Goal: Communication & Community: Answer question/provide support

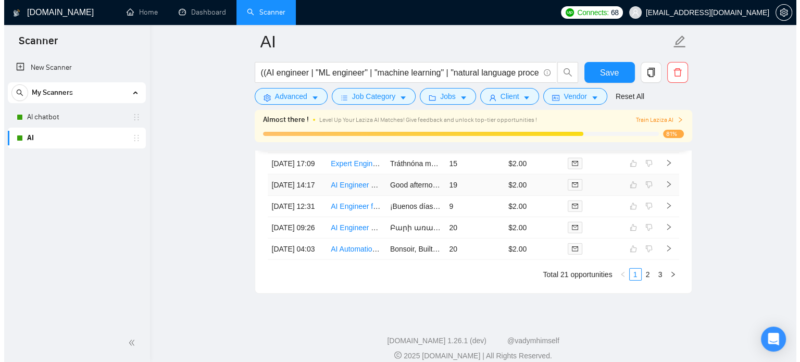
scroll to position [2812, 0]
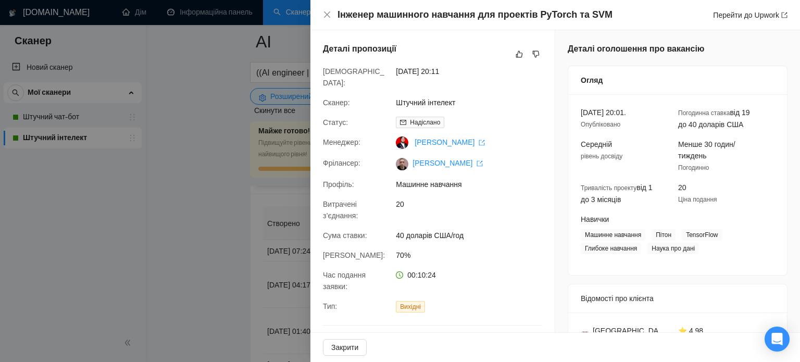
click at [199, 247] on div at bounding box center [400, 181] width 800 height 362
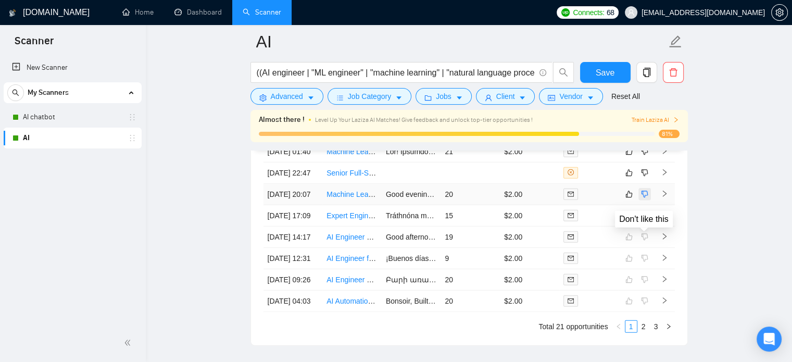
click at [644, 198] on icon "dislike" at bounding box center [644, 194] width 7 height 8
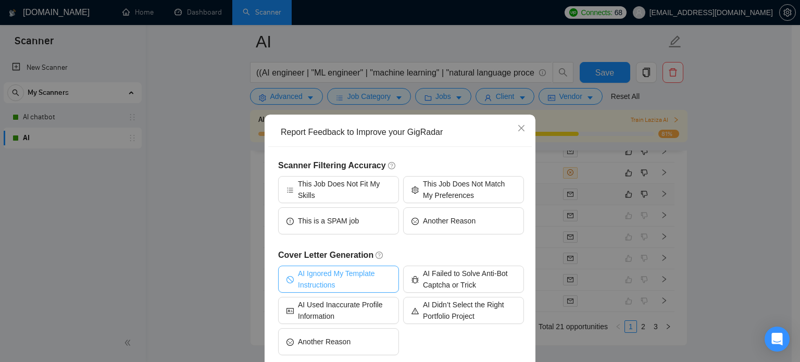
click at [325, 285] on span "AI Ignored My Template Instructions" at bounding box center [344, 279] width 93 height 23
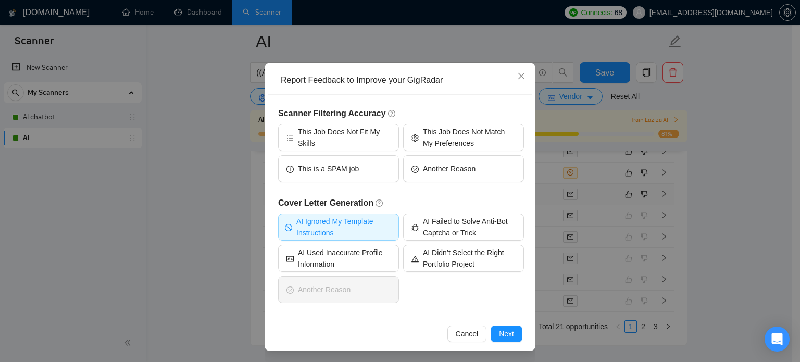
scroll to position [53, 0]
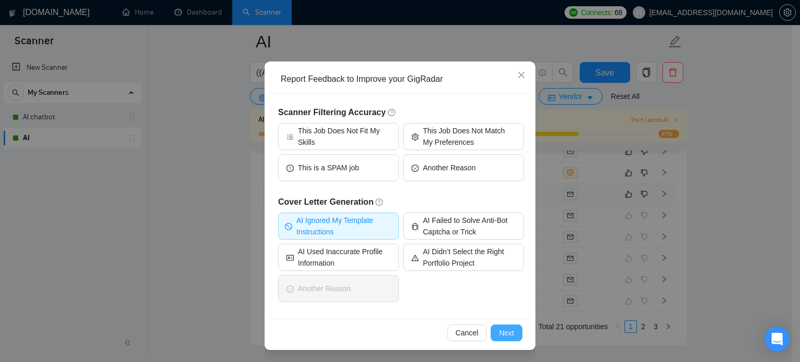
click at [506, 334] on span "Next" at bounding box center [506, 332] width 15 height 11
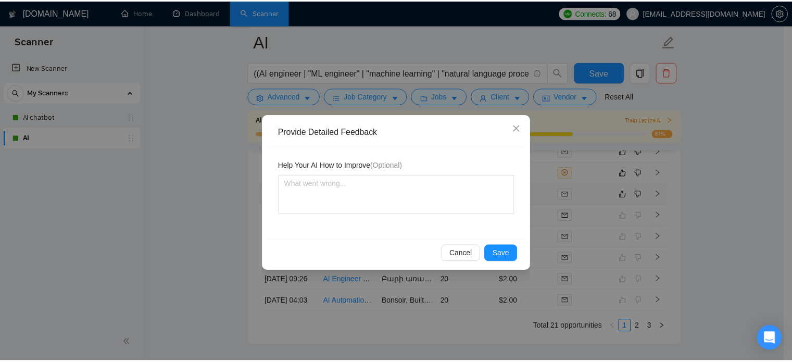
scroll to position [0, 0]
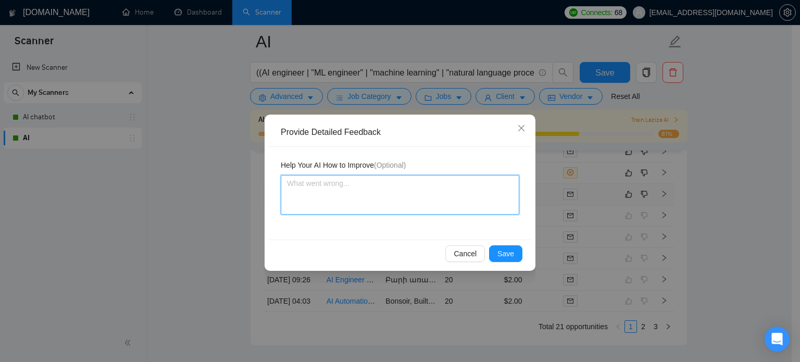
click at [354, 193] on textarea at bounding box center [400, 195] width 238 height 40
paste textarea "Never do not use long dashes like “productivity—just” here. Use short dashes an…"
type textarea "Never do not use long dashes like “productivity—just” here. Use short dashes an…"
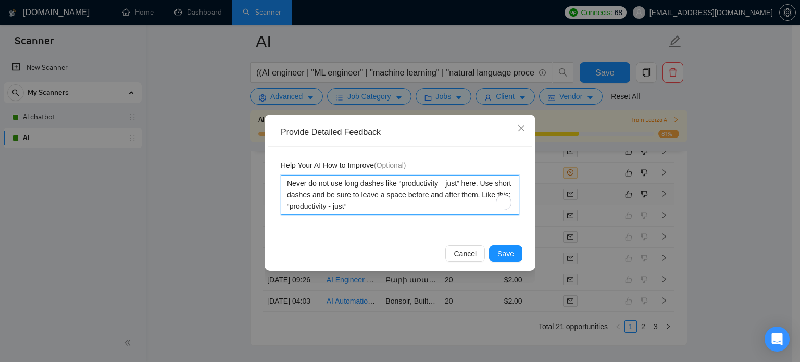
click at [283, 181] on textarea "Never do not use long dashes like “productivity—just” here. Use short dashes an…" at bounding box center [400, 195] width 238 height 40
type textarea "1Never do not use long dashes like “productivity—just” here. Use short dashes a…"
type textarea "1.Never do not use long dashes like “productivity—just” here. Use short dashes …"
type textarea "1. Never do not use long dashes like “productivity—just” here. Use short dashes…"
click at [392, 207] on textarea "1. Never do not use long dashes like “productivity—just” here. Use short dashes…" at bounding box center [400, 195] width 238 height 40
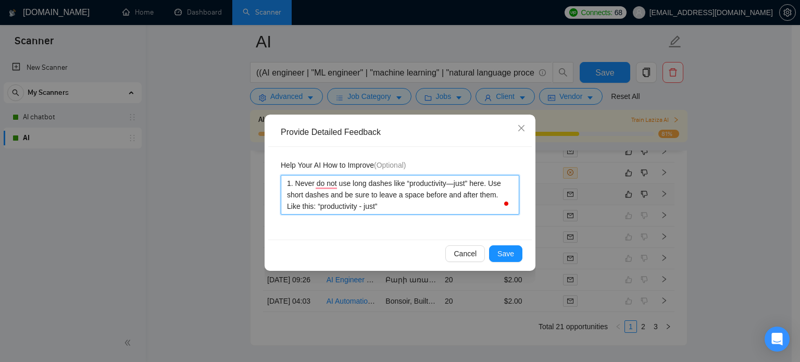
type textarea "1. Never do not use long dashes like “productivity—just” here. Use short dashes…"
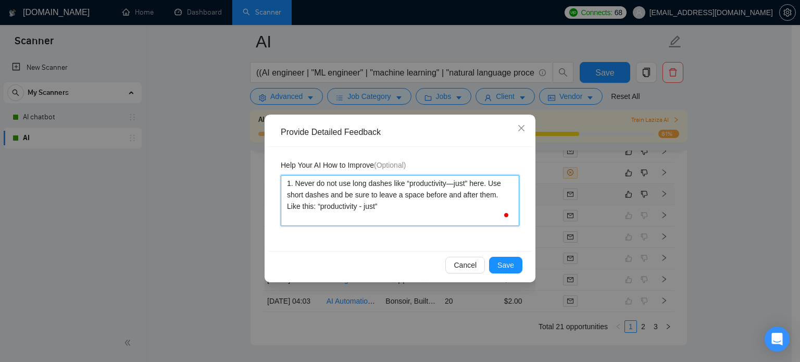
type textarea "1. Never do not use long dashes like “productivity—just” here. Use short dashes…"
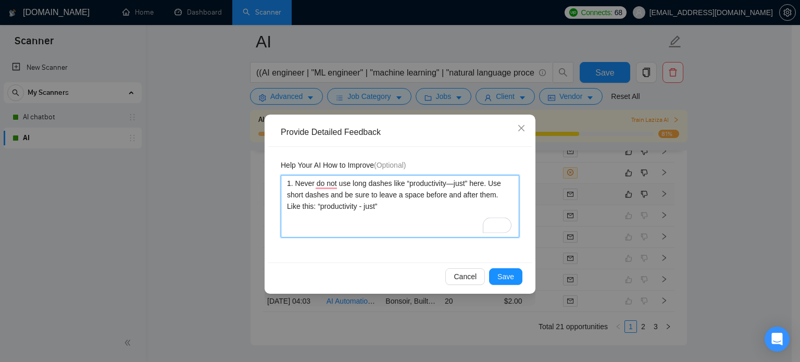
type textarea "1. Never do not use long dashes like “productivity—just” here. Use short dashes…"
paste textarea "I have not worked with C++. Please do not respond to job openings that require …"
type textarea "1. Never do not use long dashes like “productivity—just” here. Use short dashes…"
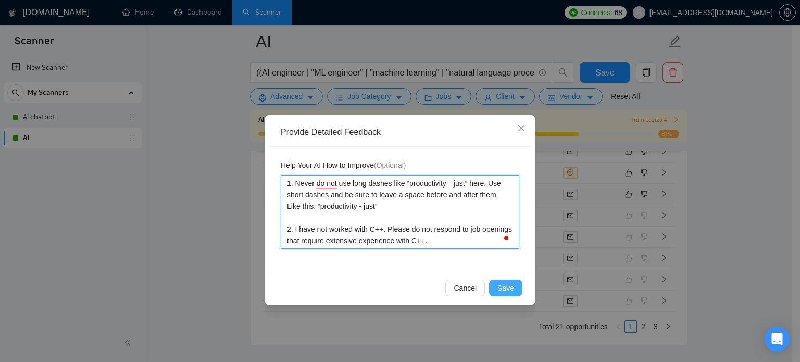
type textarea "1. Never do not use long dashes like “productivity—just” here. Use short dashes…"
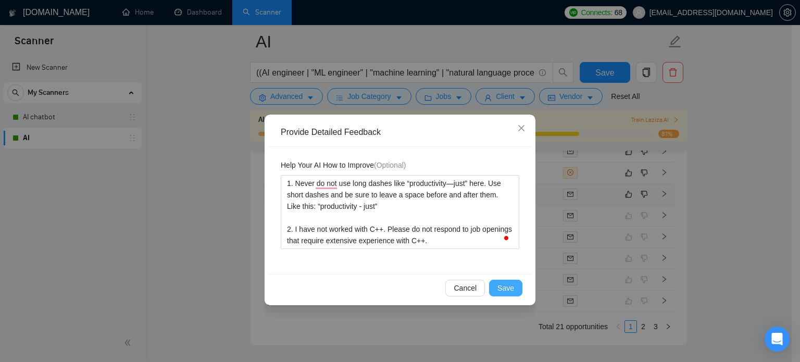
click at [504, 287] on span "Save" at bounding box center [505, 287] width 17 height 11
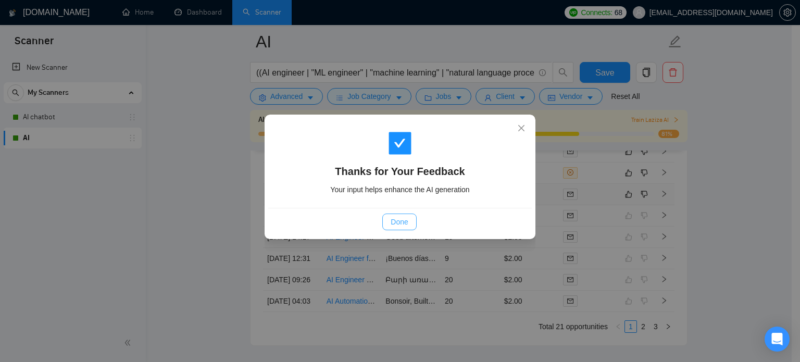
click at [408, 223] on span "Done" at bounding box center [399, 221] width 17 height 11
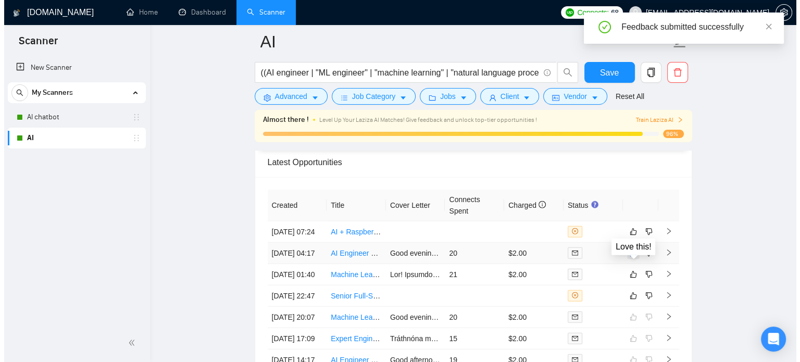
scroll to position [2708, 0]
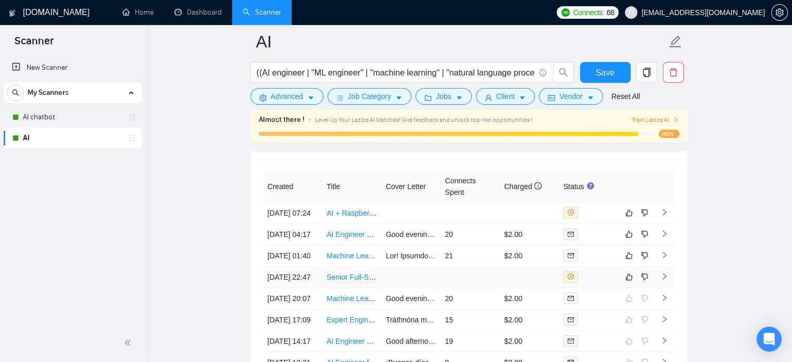
click at [444, 288] on td at bounding box center [470, 277] width 59 height 21
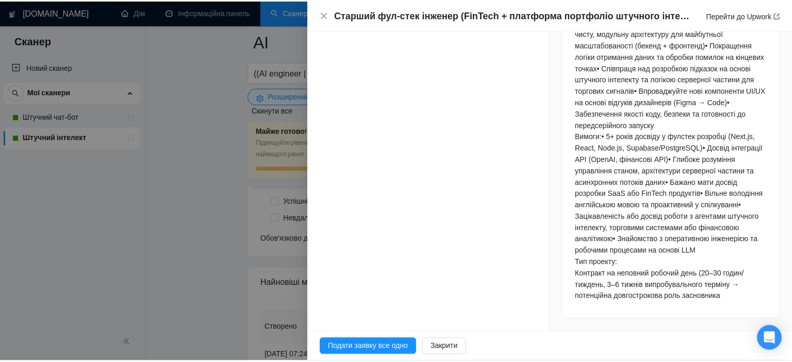
scroll to position [806, 0]
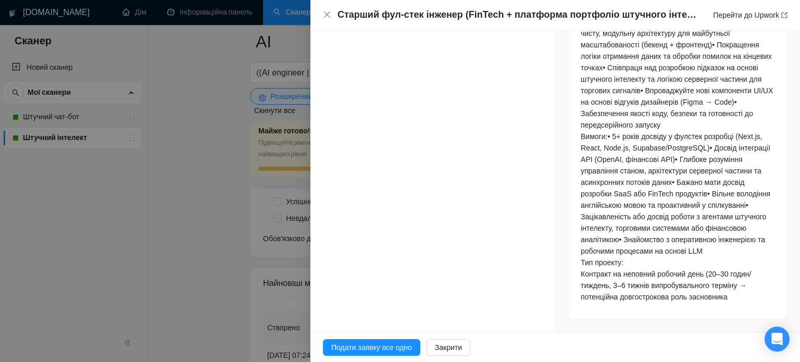
drag, startPoint x: 96, startPoint y: 244, endPoint x: 125, endPoint y: 244, distance: 29.2
click at [96, 244] on div at bounding box center [400, 181] width 800 height 362
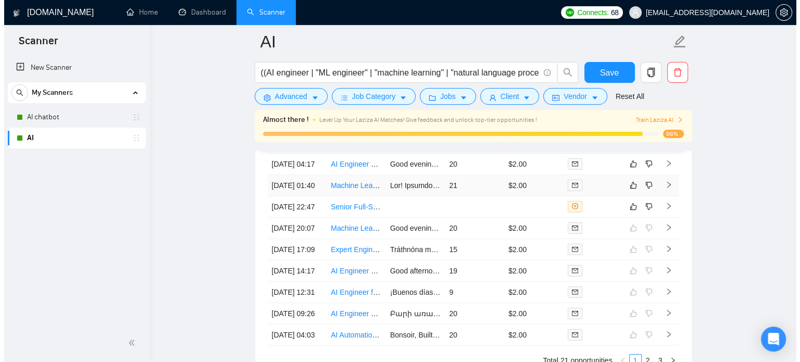
scroll to position [2760, 0]
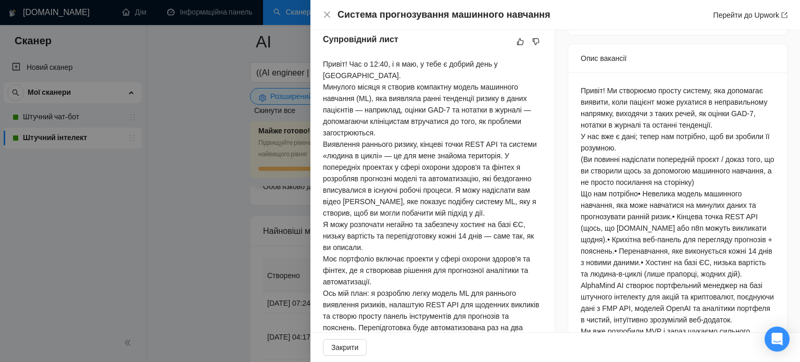
scroll to position [451, 0]
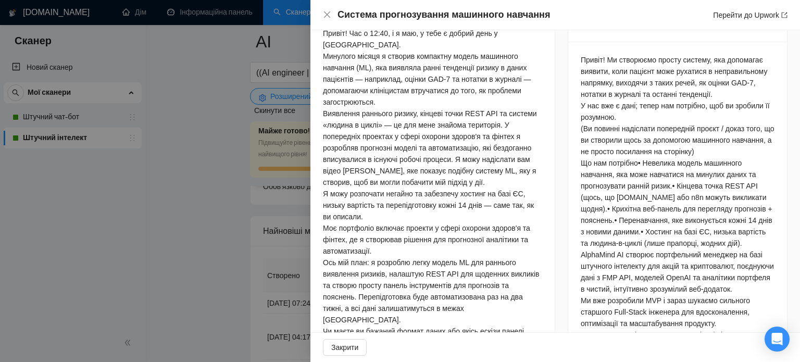
drag, startPoint x: 610, startPoint y: 220, endPoint x: 629, endPoint y: 243, distance: 28.9
click at [629, 243] on div "Привіт! Ми створюємо просту систему, яка допомагає виявити, коли пацієнт може р…" at bounding box center [678, 340] width 194 height 573
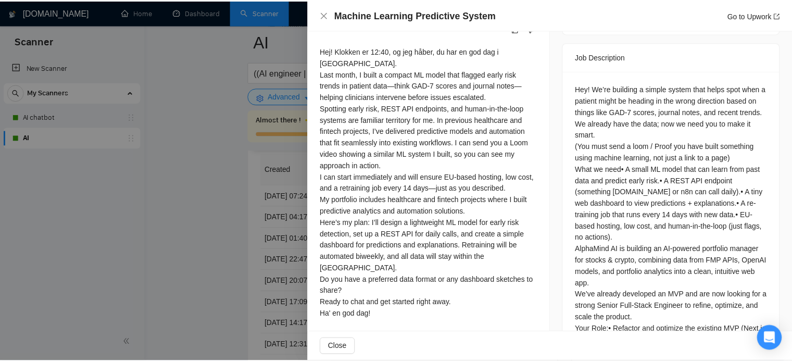
scroll to position [376, 0]
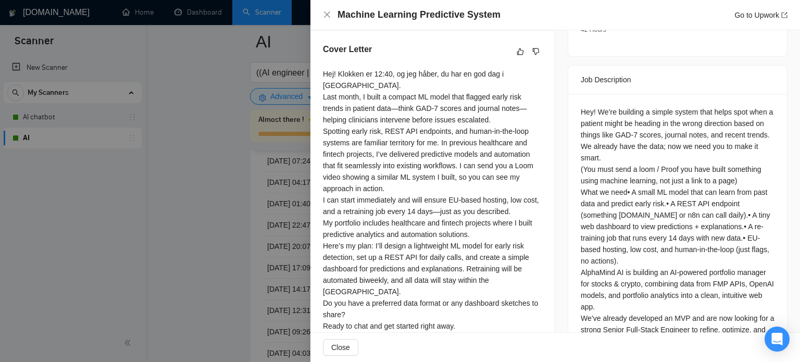
click at [250, 135] on div at bounding box center [400, 181] width 800 height 362
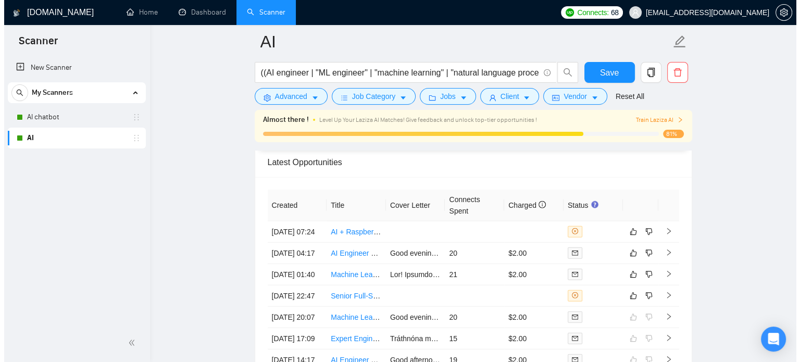
scroll to position [2707, 0]
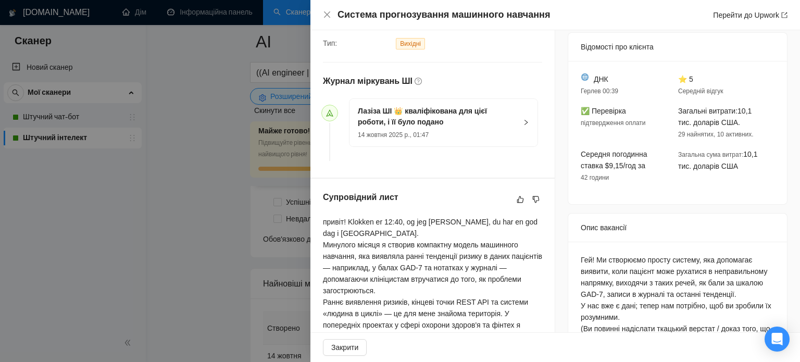
scroll to position [240, 0]
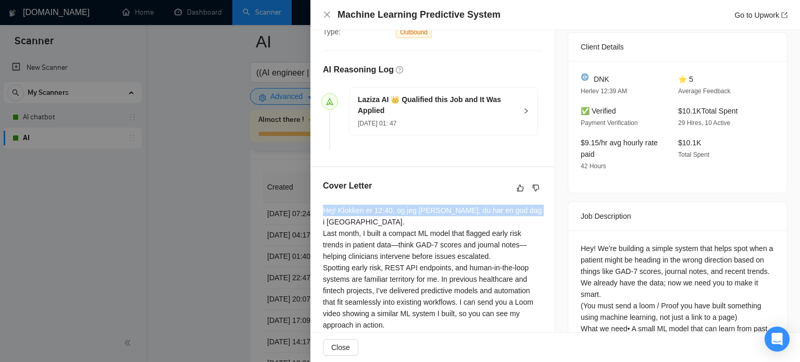
drag, startPoint x: 524, startPoint y: 210, endPoint x: 324, endPoint y: 212, distance: 200.0
click at [324, 212] on div "Hej! Klokken er 12:40, og jeg håber, du har en god dag i Herlev. Last month, I …" at bounding box center [432, 342] width 219 height 275
copy div "Hej! Klokken er 12:40, og jeg håber, du har en god dag i Herlev"
click at [342, 233] on div "Hej! Klokken er 12:40, og jeg håber, du har en god dag i Herlev. Last month, I …" at bounding box center [432, 342] width 219 height 275
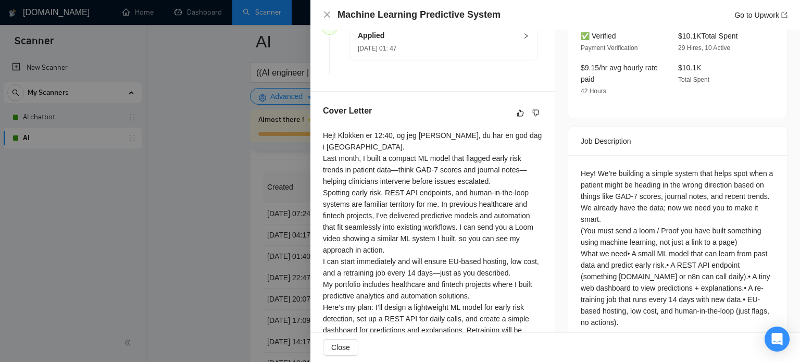
scroll to position [292, 0]
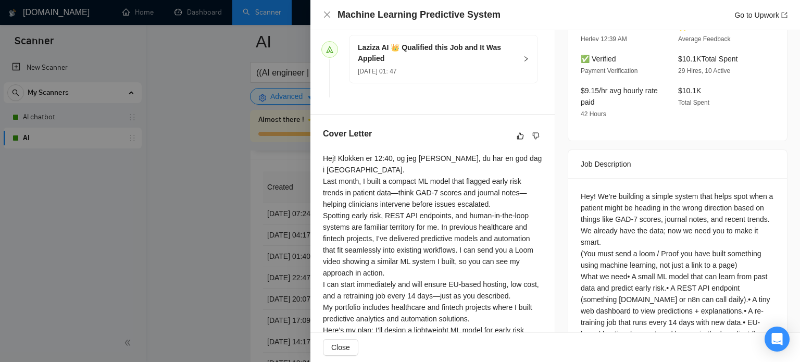
drag, startPoint x: 488, startPoint y: 204, endPoint x: 320, endPoint y: 177, distance: 169.9
click at [320, 177] on div "Cover Letter Hej! Klokken er 12:40, og jeg håber, du har en god dag i Herlev. L…" at bounding box center [432, 279] width 244 height 329
copy div "Last month, I built a compact ML model that flagged early risk trends in patien…"
drag, startPoint x: 513, startPoint y: 260, endPoint x: 369, endPoint y: 275, distance: 145.0
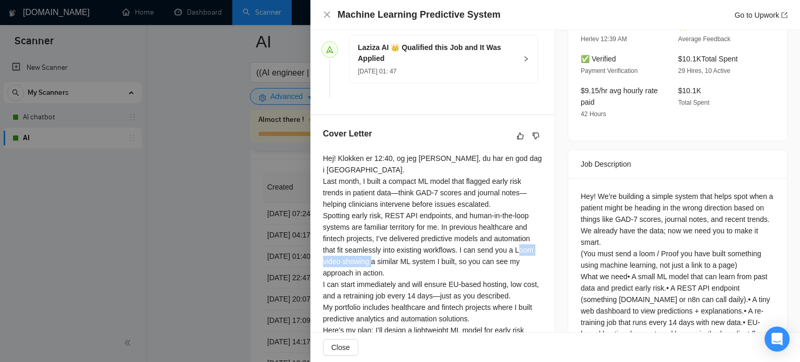
click at [369, 275] on div "Hej! Klokken er 12:40, og jeg håber, du har en god dag i Herlev. Last month, I …" at bounding box center [432, 290] width 219 height 275
copy div "Loom video showing"
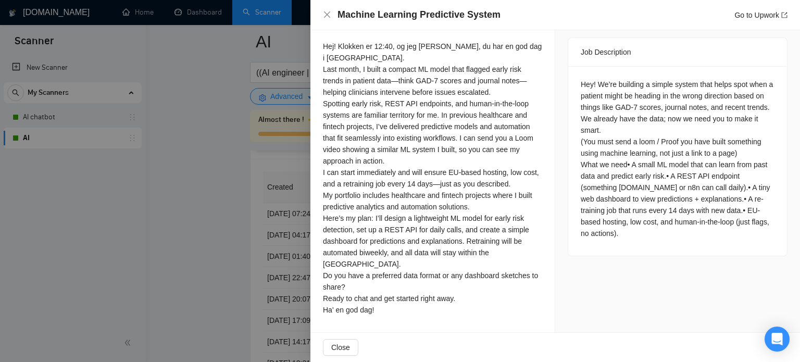
scroll to position [421, 0]
drag, startPoint x: 323, startPoint y: 212, endPoint x: 426, endPoint y: 213, distance: 102.6
click at [426, 213] on div "Hej! Klokken er 12:40, og jeg håber, du har en god dag i Herlev. Last month, I …" at bounding box center [432, 178] width 219 height 275
copy div "My portfolio includes healthcare"
click at [385, 220] on div "Hej! Klokken er 12:40, og jeg håber, du har en god dag i Herlev. Last month, I …" at bounding box center [432, 178] width 219 height 275
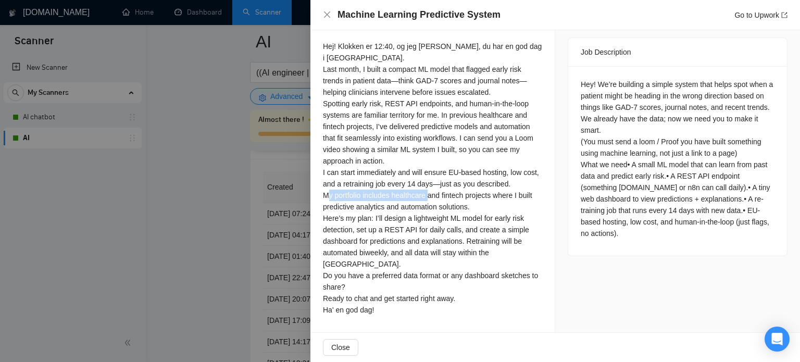
drag, startPoint x: 321, startPoint y: 213, endPoint x: 426, endPoint y: 209, distance: 104.7
click at [426, 209] on div "Cover Letter Hej! Klokken er 12:40, og jeg håber, du har en god dag i Herlev. L…" at bounding box center [432, 167] width 244 height 329
copy div "My portfolio includes healthcare"
click at [178, 172] on div at bounding box center [400, 181] width 800 height 362
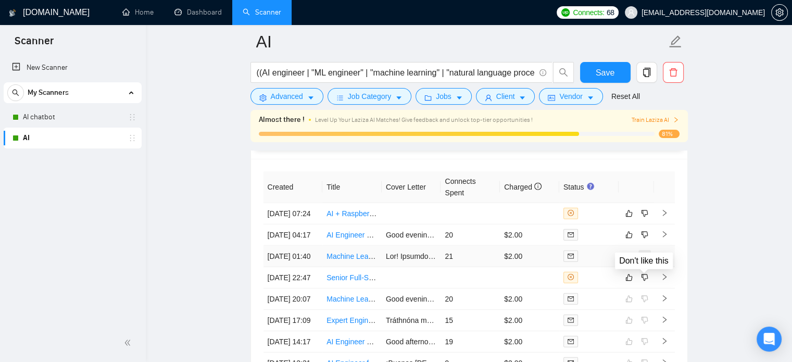
click at [647, 259] on icon "dislike" at bounding box center [644, 256] width 7 height 7
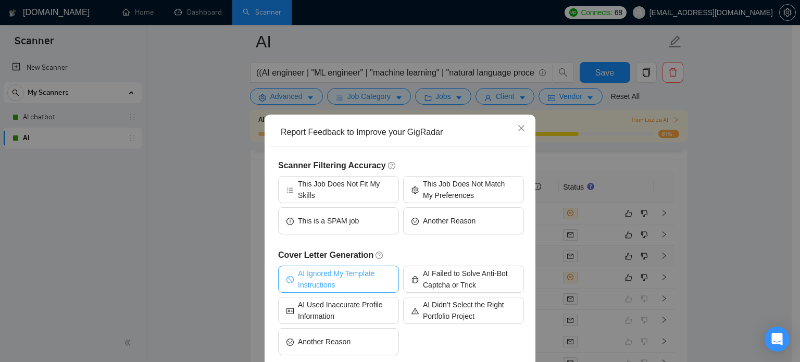
click at [343, 274] on span "AI Ignored My Template Instructions" at bounding box center [344, 279] width 93 height 23
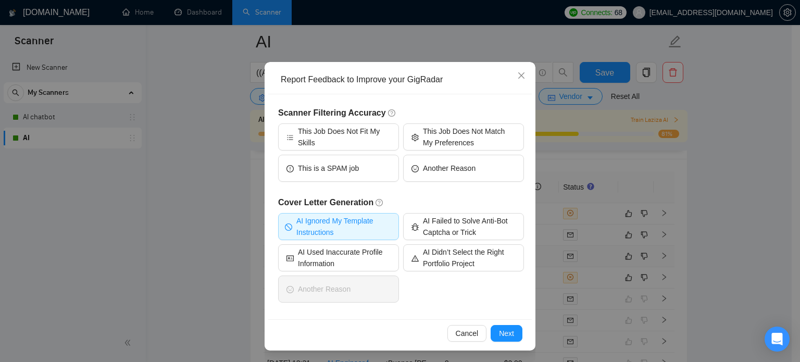
scroll to position [53, 0]
click at [510, 333] on button "Next" at bounding box center [507, 332] width 32 height 17
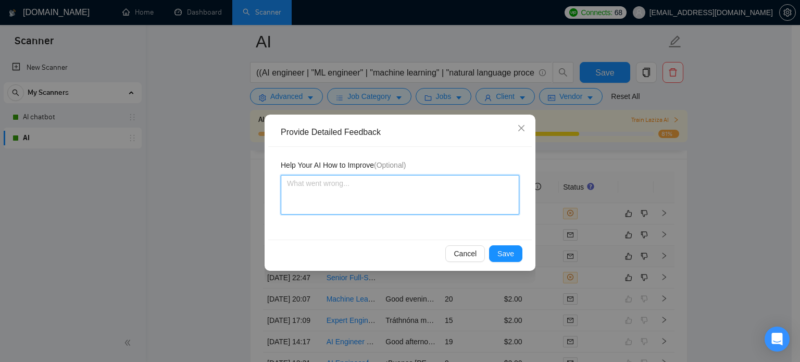
click at [306, 194] on textarea at bounding box center [400, 195] width 238 height 40
paste textarea "Never do not use long dashes like “productivity—just” here. Use short dashes an…"
type textarea "Never do not use long dashes like “productivity—just” here. Use short dashes an…"
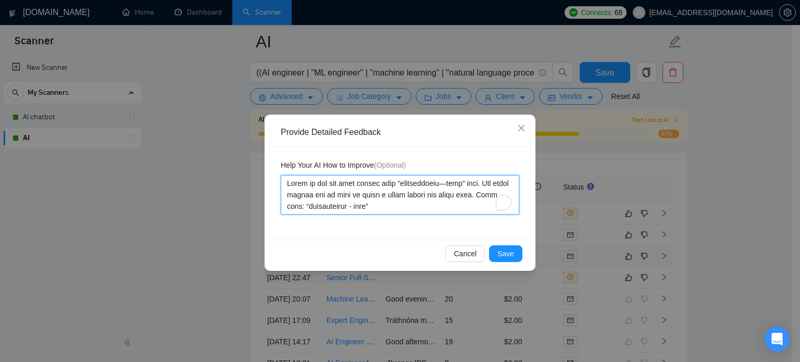
scroll to position [55, 0]
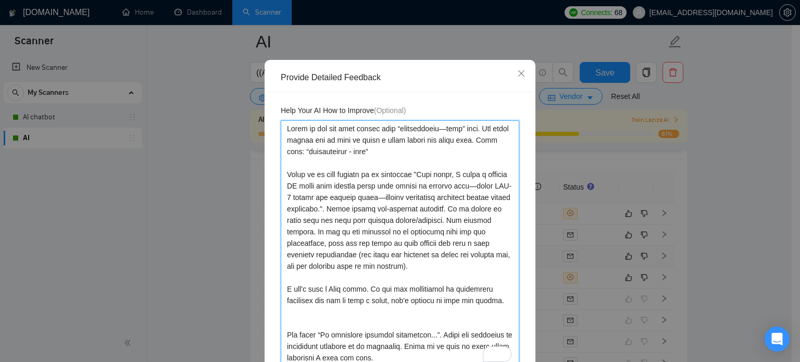
click at [283, 131] on textarea "To enrich screen reader interactions, please activate Accessibility in Grammarl…" at bounding box center [400, 243] width 238 height 246
type textarea "1.Never do not use long dashes like “productivity—just” here. Use short dashes …"
type textarea "1. Never do not use long dashes like “productivity—just” here. Use short dashes…"
click at [283, 174] on textarea "To enrich screen reader interactions, please activate Accessibility in Grammarl…" at bounding box center [400, 243] width 238 height 246
type textarea "1. Never do not use long dashes like “productivity—just” here. Use short dashes…"
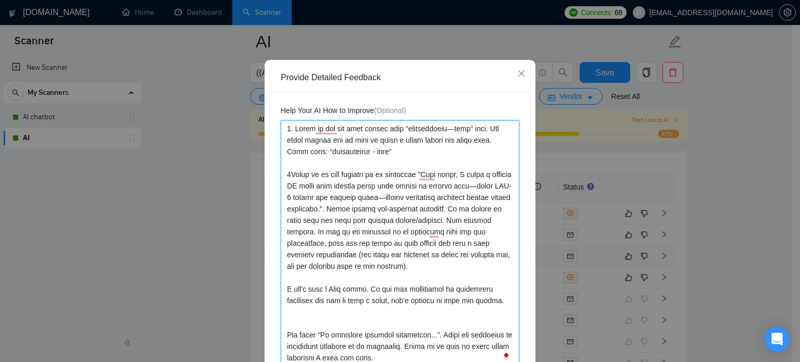
type textarea "1. Never do not use long dashes like “productivity—just” here. Use short dashes…"
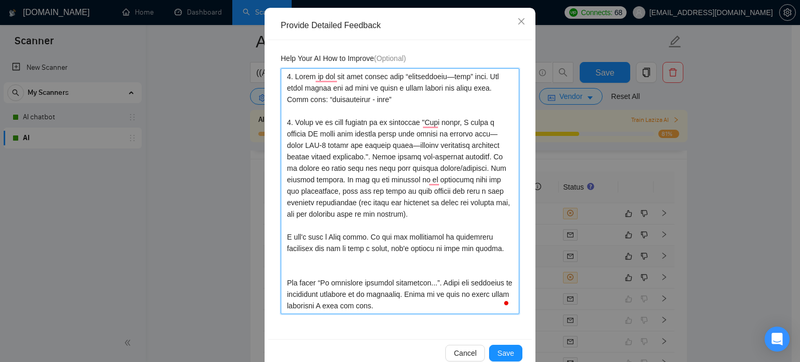
click at [282, 235] on textarea "To enrich screen reader interactions, please activate Accessibility in Grammarl…" at bounding box center [400, 191] width 238 height 246
type textarea "1. Never do not use long dashes like “productivity—just” here. Use short dashes…"
click at [285, 270] on textarea "To enrich screen reader interactions, please activate Accessibility in Grammarl…" at bounding box center [400, 191] width 238 height 246
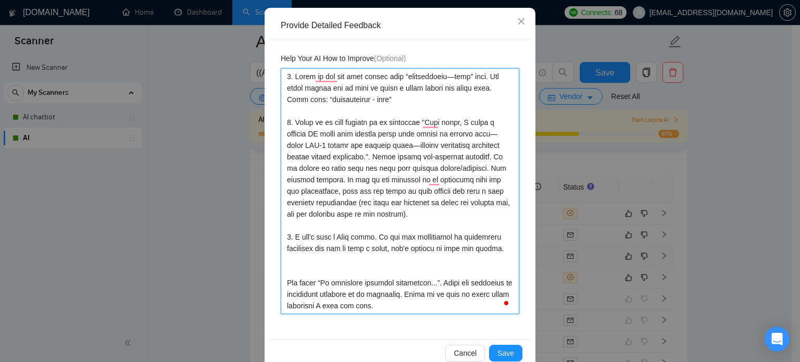
type textarea "1. Never do not use long dashes like “productivity—just” here. Use short dashes…"
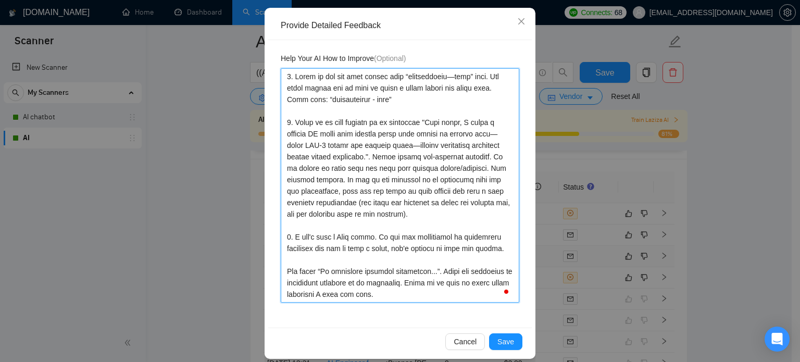
type textarea "1. Never do not use long dashes like “productivity—just” here. Use short dashes…"
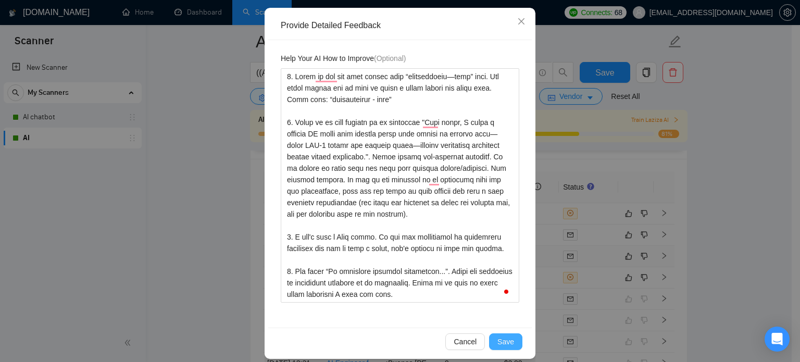
click at [502, 337] on span "Save" at bounding box center [505, 341] width 17 height 11
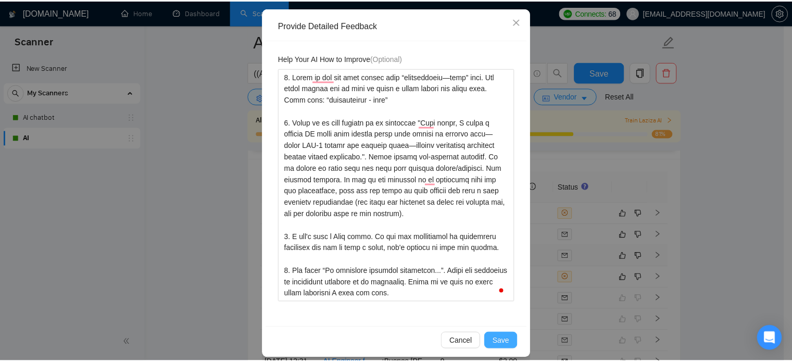
scroll to position [0, 0]
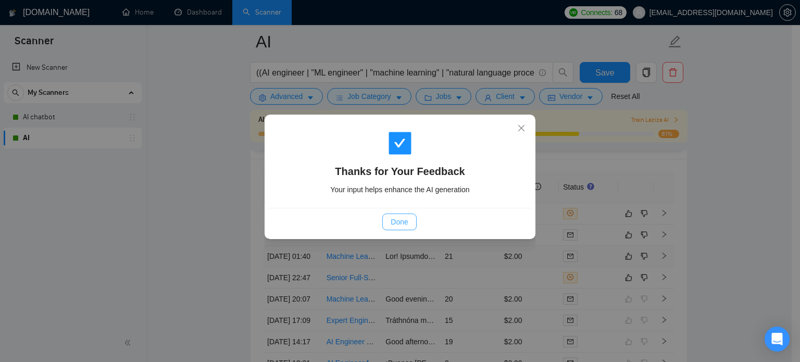
click at [404, 222] on span "Done" at bounding box center [399, 221] width 17 height 11
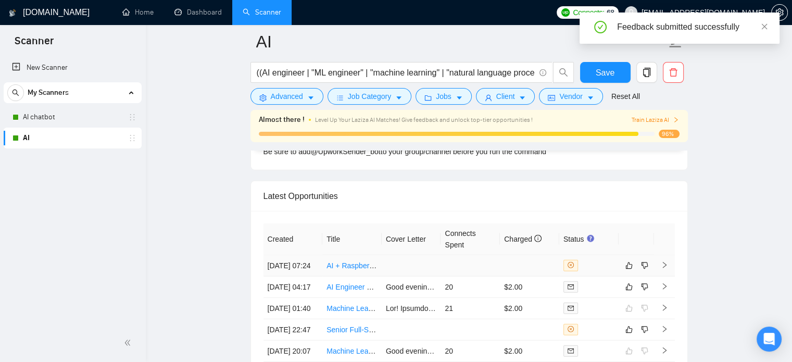
scroll to position [2707, 0]
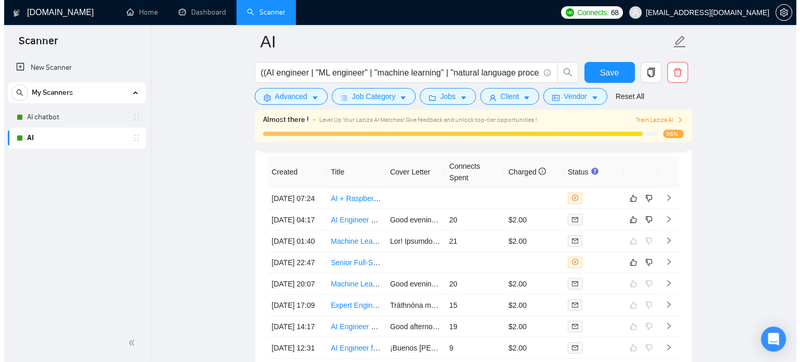
scroll to position [2741, 0]
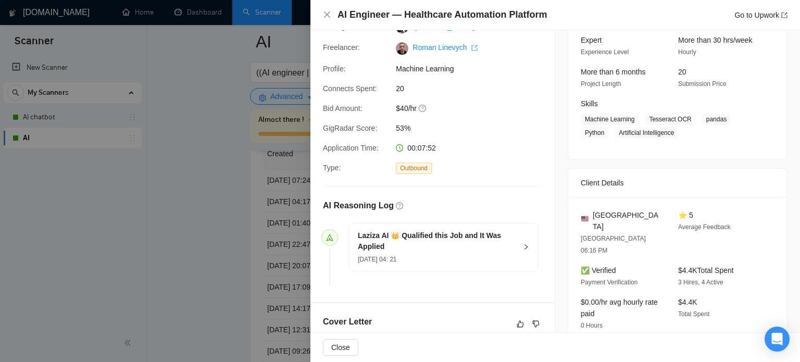
scroll to position [52, 0]
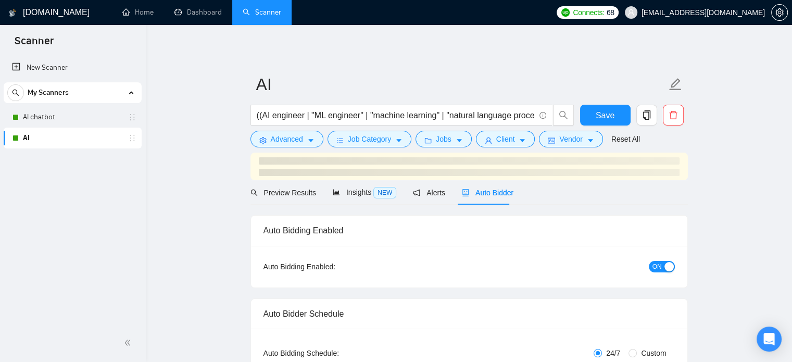
checkbox input "true"
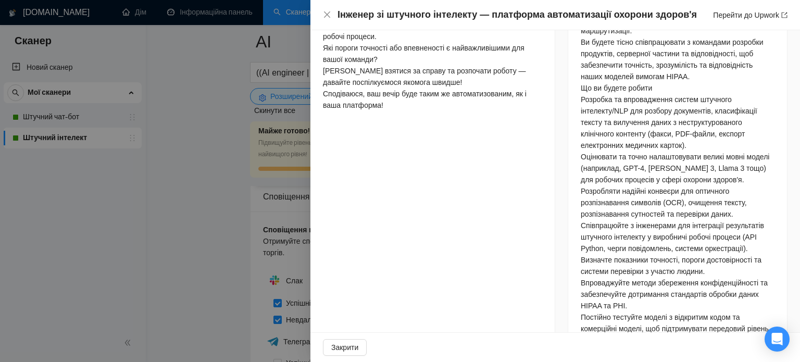
scroll to position [607, 0]
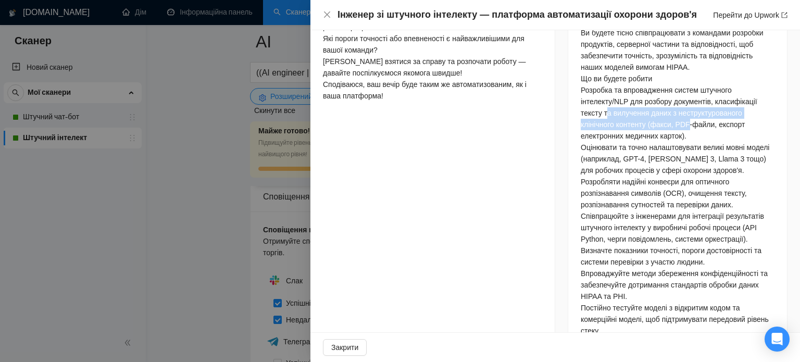
drag, startPoint x: 630, startPoint y: 157, endPoint x: 680, endPoint y: 169, distance: 52.0
click at [680, 140] on font "Розробка та впровадження систем штучного інтелекту/NLP для розбору документів, …" at bounding box center [669, 113] width 177 height 54
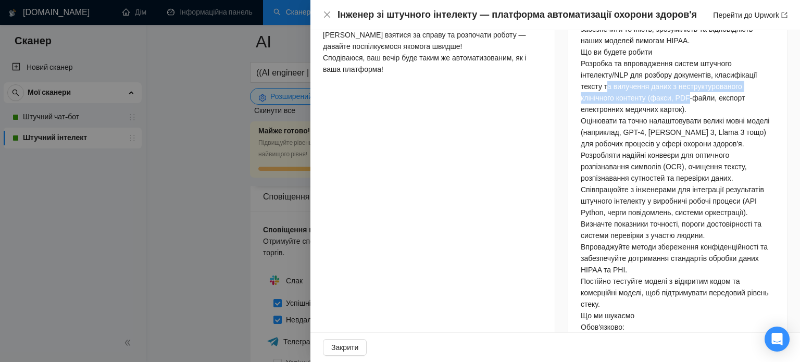
scroll to position [659, 0]
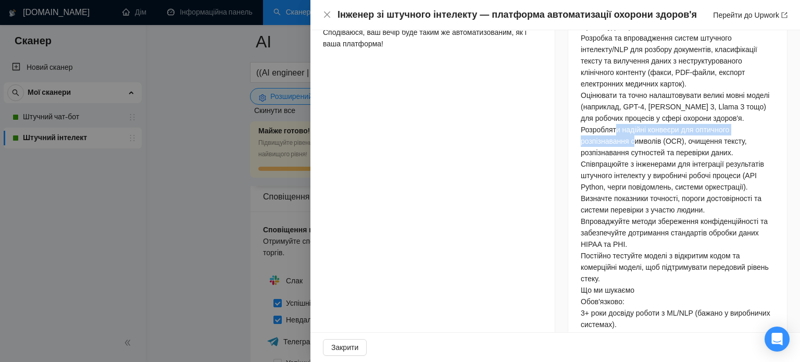
drag, startPoint x: 618, startPoint y: 202, endPoint x: 629, endPoint y: 207, distance: 11.4
click at [629, 157] on font "Розробляти надійні конвеєри для оптичного розпізнавання символів (OCR), очищенн…" at bounding box center [664, 140] width 166 height 31
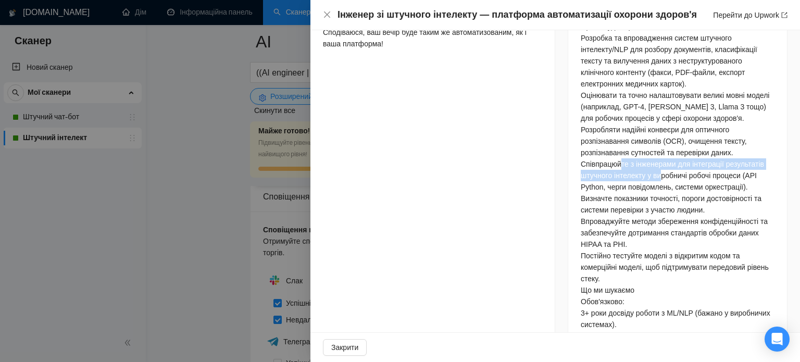
drag, startPoint x: 627, startPoint y: 249, endPoint x: 651, endPoint y: 254, distance: 24.4
click at [651, 191] on font "Співпрацюйте з інженерами для інтеграції результатів штучного інтелекту у вироб…" at bounding box center [672, 175] width 183 height 31
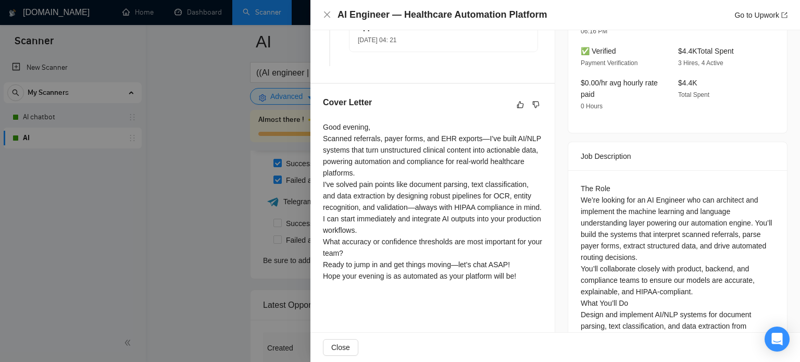
scroll to position [346, 0]
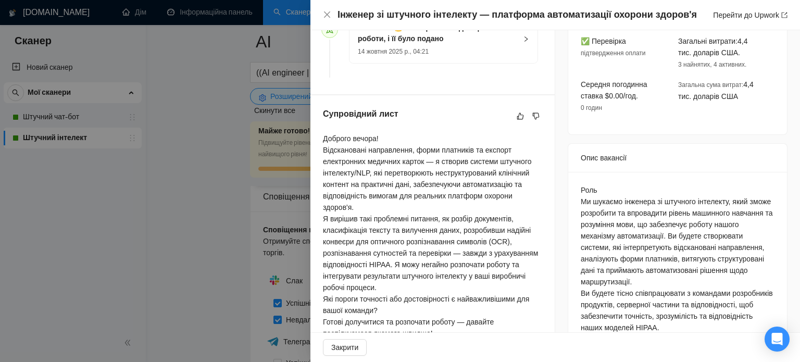
drag, startPoint x: 480, startPoint y: 162, endPoint x: 358, endPoint y: 212, distance: 131.5
click at [358, 212] on div "Доброго вечора! Відскановані направлення, форми платників та експорт електронни…" at bounding box center [432, 247] width 219 height 229
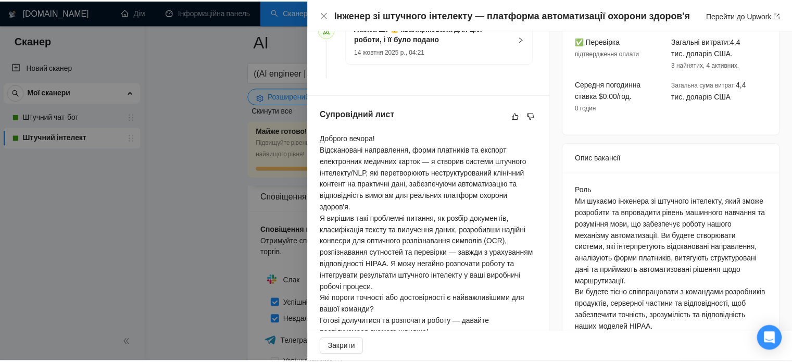
scroll to position [398, 0]
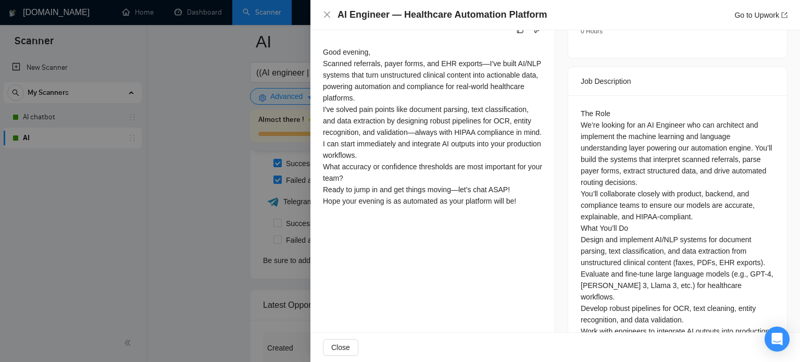
drag, startPoint x: 320, startPoint y: 258, endPoint x: 531, endPoint y: 257, distance: 210.9
click at [531, 223] on div "Cover Letter Good evening, Scanned referrals, payer forms, and EHR exports—I've…" at bounding box center [432, 116] width 244 height 215
copy div "Hope your evening is as automated as your platform will be!"
click at [221, 216] on div at bounding box center [400, 181] width 800 height 362
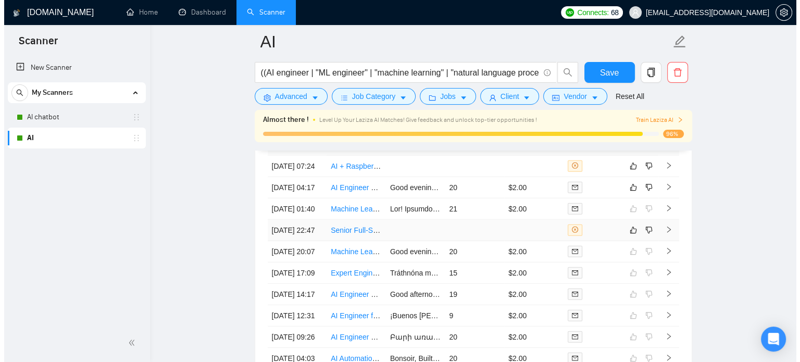
scroll to position [2703, 0]
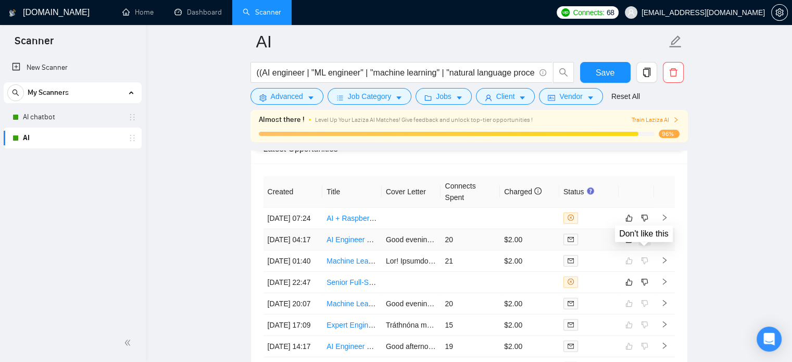
click at [644, 244] on icon "dislike" at bounding box center [644, 239] width 7 height 8
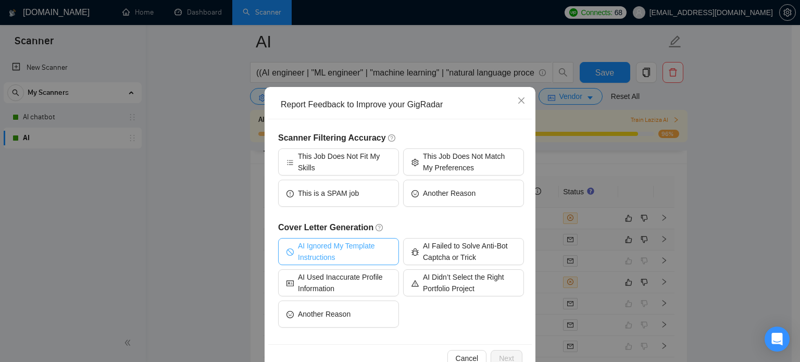
scroll to position [53, 0]
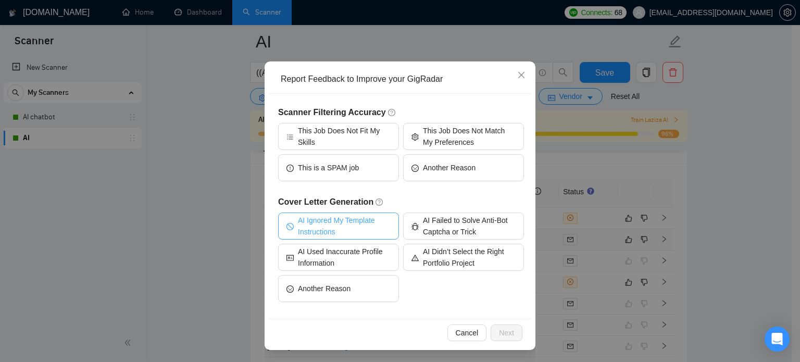
click at [317, 221] on span "AI Ignored My Template Instructions" at bounding box center [344, 226] width 93 height 23
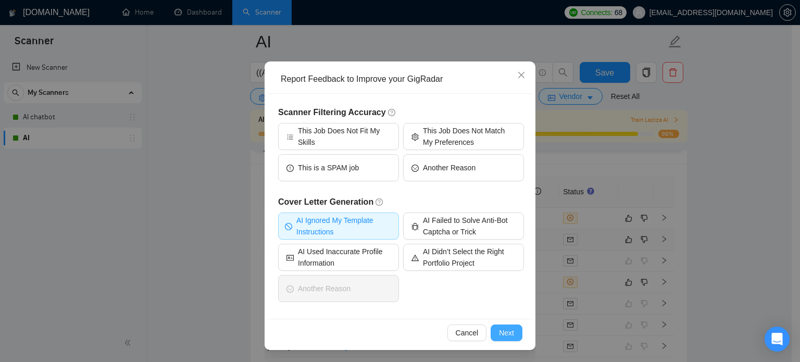
click at [500, 335] on span "Next" at bounding box center [506, 332] width 15 height 11
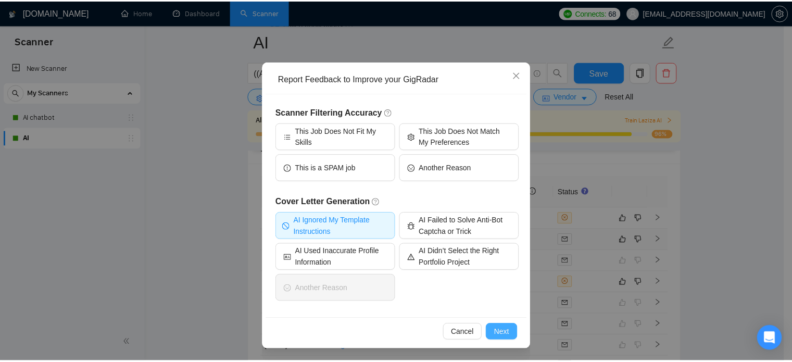
scroll to position [0, 0]
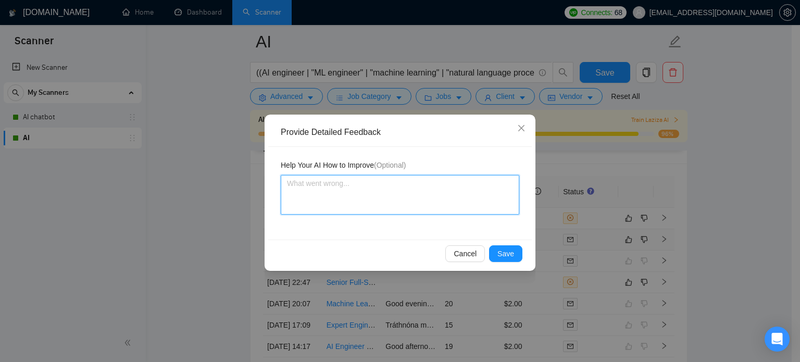
click at [296, 187] on textarea at bounding box center [400, 195] width 238 height 40
paste textarea "Never do not use long dashes like “productivity—just” here. Use short dashes an…"
type textarea "Never do not use long dashes like “productivity—just” here. Use short dashes an…"
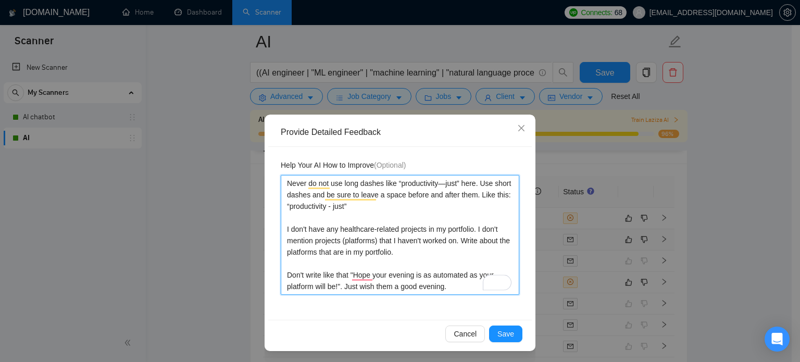
click at [282, 181] on textarea "Never do not use long dashes like “productivity—just” here. Use short dashes an…" at bounding box center [400, 235] width 238 height 120
type textarea "1Never do not use long dashes like “productivity—just” here. Use short dashes a…"
type textarea "1/Never do not use long dashes like “productivity—just” here. Use short dashes …"
type textarea "1/ Never do not use long dashes like “productivity—just” here. Use short dashes…"
type textarea "1/Never do not use long dashes like “productivity—just” here. Use short dashes …"
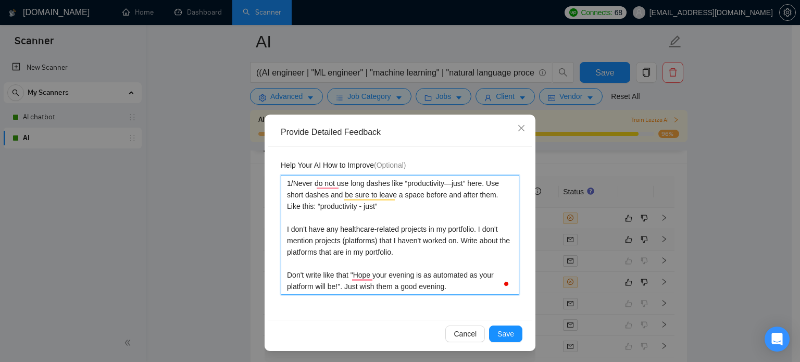
type textarea "1Never do not use long dashes like “productivity—just” here. Use short dashes a…"
type textarea "1.Never do not use long dashes like “productivity—just” here. Use short dashes …"
type textarea "1. Never do not use long dashes like “productivity—just” here. Use short dashes…"
click at [281, 227] on textarea "1. Never do not use long dashes like “productivity—just” here. Use short dashes…" at bounding box center [400, 235] width 238 height 120
type textarea "1. Never do not use long dashes like “productivity—just” here. Use short dashes…"
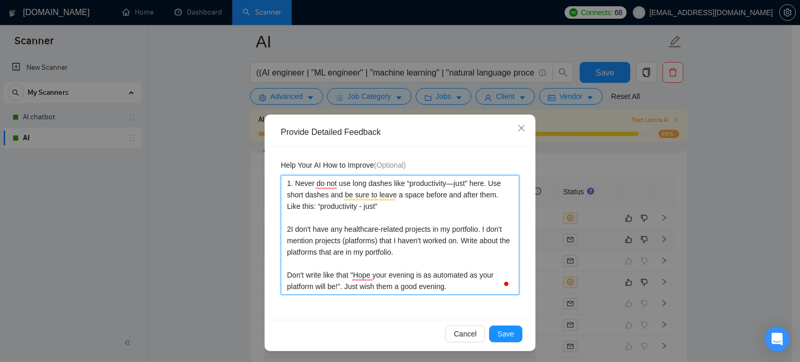
type textarea "1. Never do not use long dashes like “productivity—just” here. Use short dashes…"
click at [284, 272] on textarea "1. Never do not use long dashes like “productivity—just” here. Use short dashes…" at bounding box center [400, 235] width 238 height 120
type textarea "1. Never do not use long dashes like “productivity—just” here. Use short dashes…"
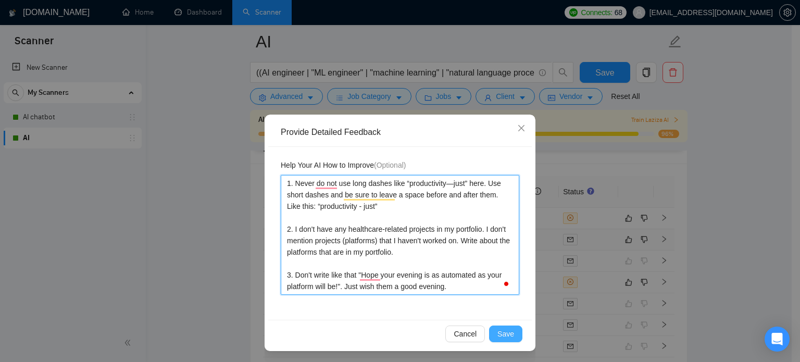
type textarea "1. Never do not use long dashes like “productivity—just” here. Use short dashes…"
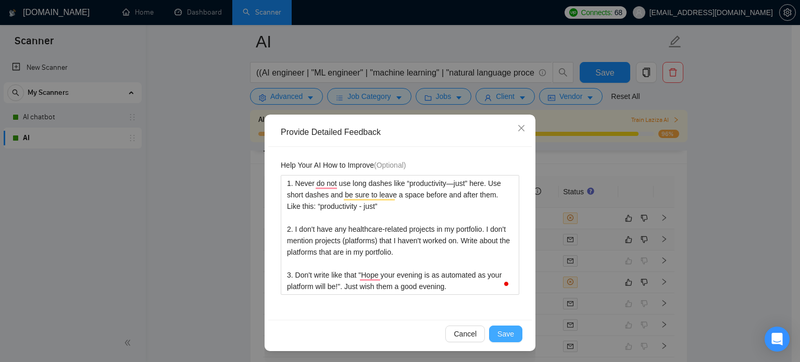
click at [501, 329] on span "Save" at bounding box center [505, 333] width 17 height 11
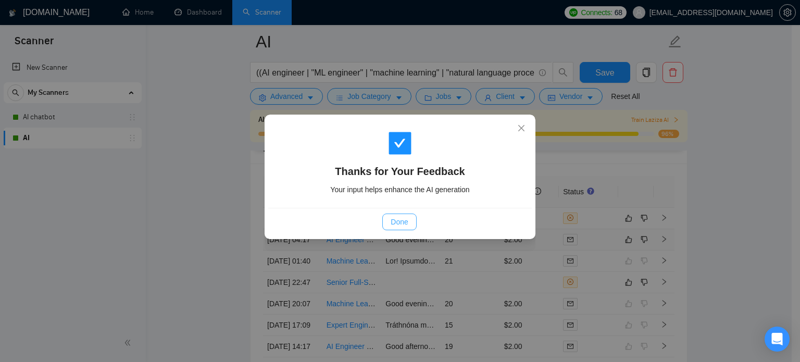
click at [397, 222] on span "Done" at bounding box center [399, 221] width 17 height 11
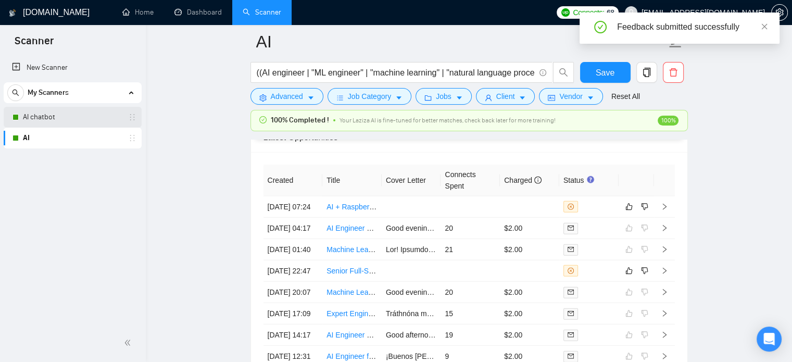
click at [46, 117] on link "AI chatbot" at bounding box center [72, 117] width 99 height 21
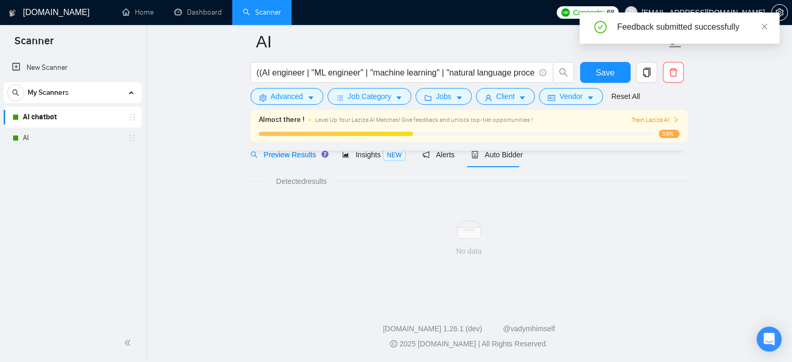
scroll to position [40, 0]
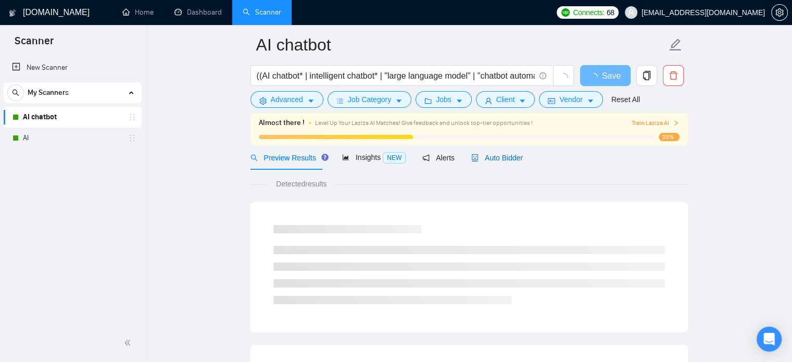
click at [501, 158] on span "Auto Bidder" at bounding box center [497, 158] width 52 height 8
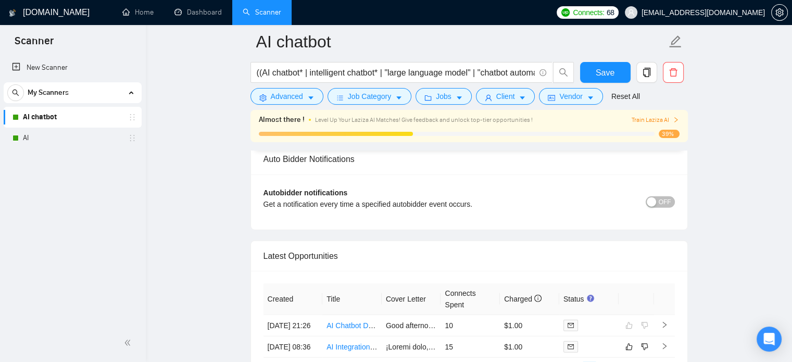
scroll to position [2591, 0]
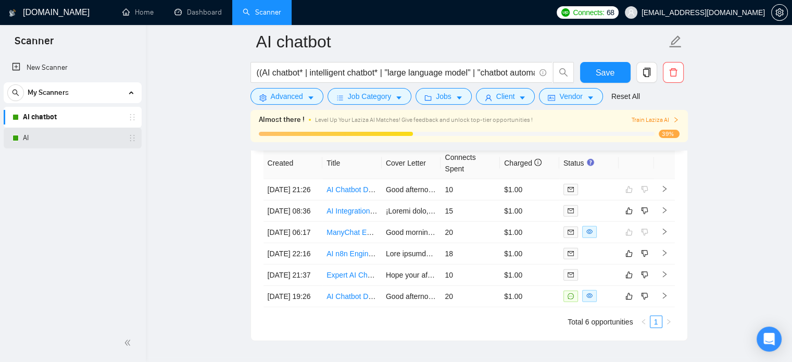
click at [45, 137] on link "AI" at bounding box center [72, 138] width 99 height 21
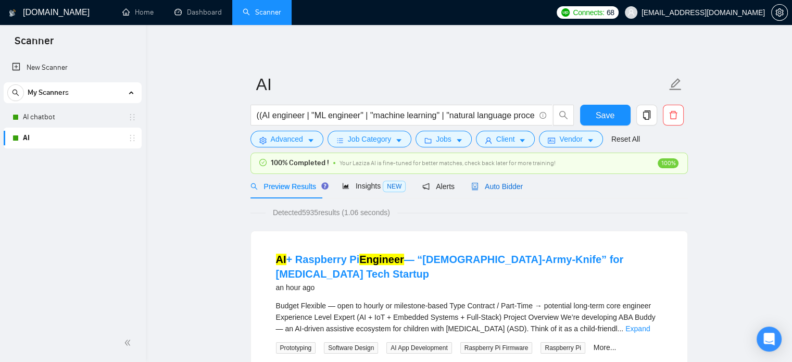
click at [491, 185] on span "Auto Bidder" at bounding box center [497, 186] width 52 height 8
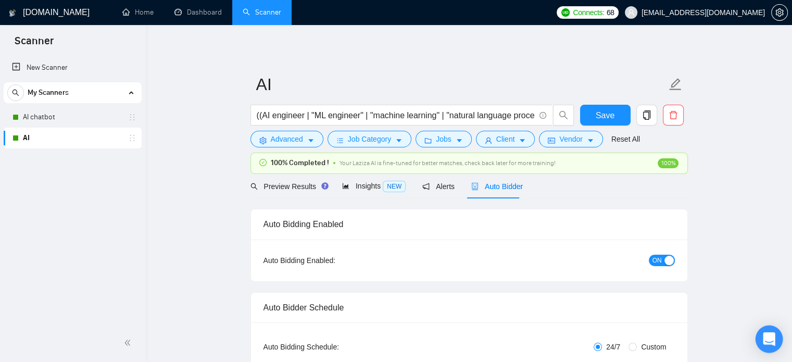
click at [771, 342] on icon "Open Intercom Messenger" at bounding box center [769, 339] width 14 height 14
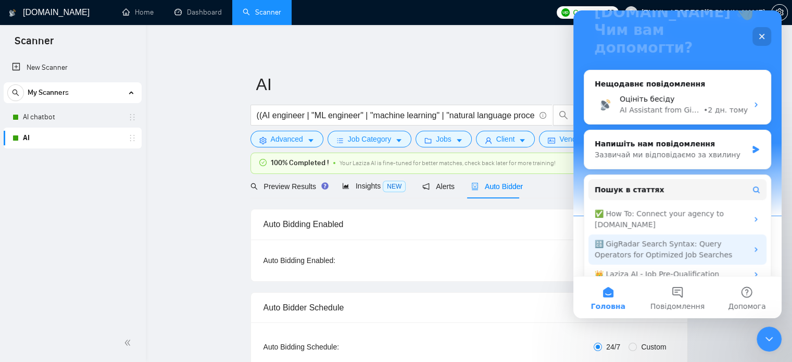
scroll to position [117, 0]
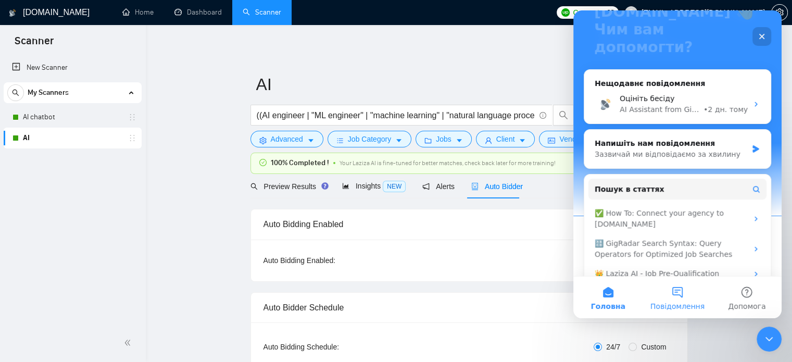
click at [673, 297] on button "Повідомлення" at bounding box center [677, 298] width 69 height 42
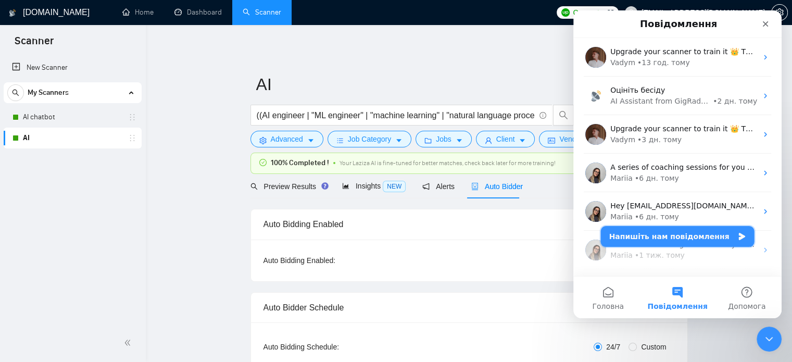
click at [681, 235] on button "Напишіть нам повідомлення" at bounding box center [678, 236] width 154 height 21
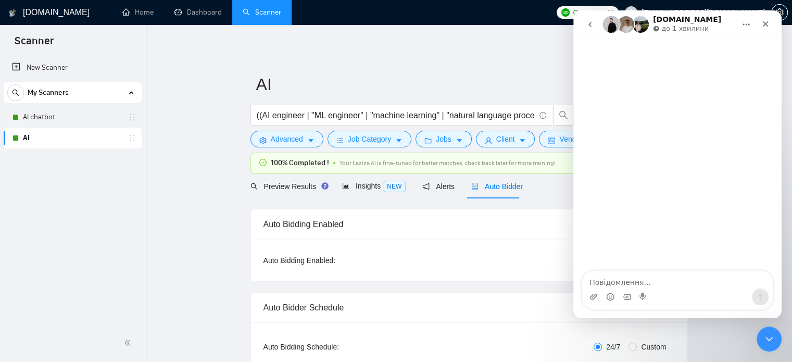
click at [636, 280] on textarea "Повідомлення..." at bounding box center [677, 280] width 191 height 18
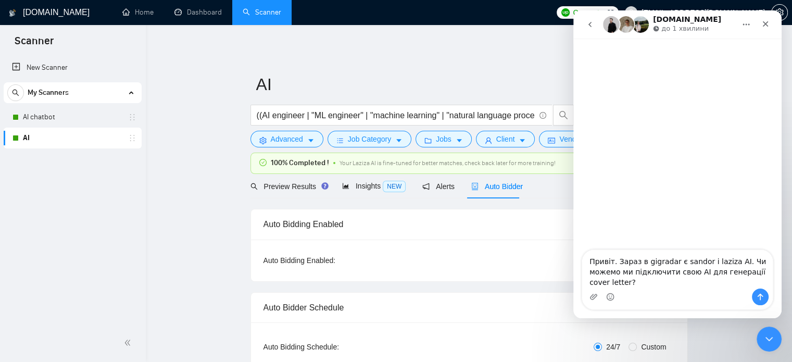
drag, startPoint x: 611, startPoint y: 257, endPoint x: 548, endPoint y: 256, distance: 62.5
click at [573, 256] on html "[DOMAIN_NAME] до 1 хвилини Привіт. Зараз в gigradar є sandor i laziza AI. Чи мо…" at bounding box center [677, 164] width 208 height 308
type textarea "Добрий день. Зараз в gigradar є sandor i laziza AI. Чи можемо ми підключити сво…"
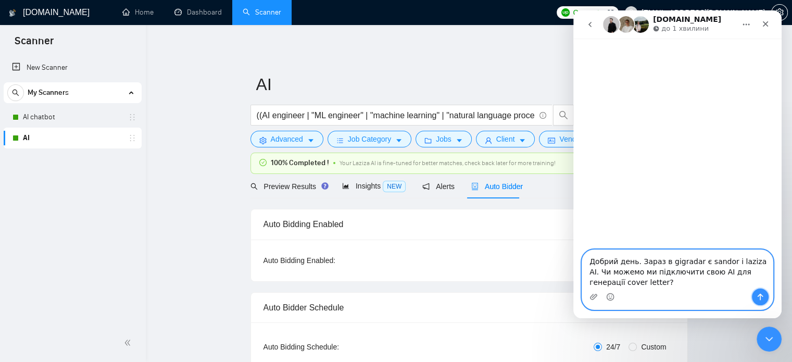
click at [760, 298] on icon "Надіслати повідомлення…" at bounding box center [761, 297] width 6 height 7
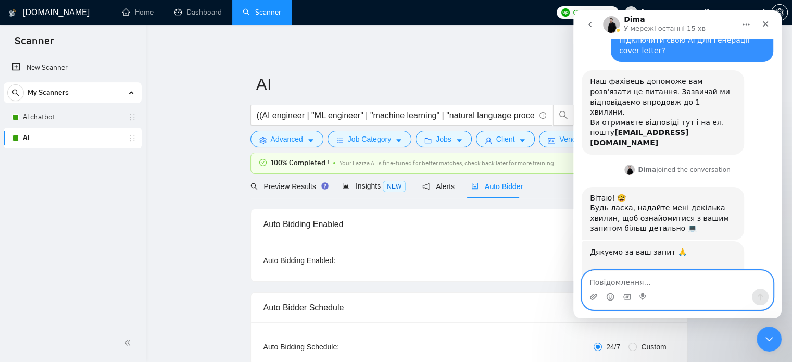
scroll to position [118, 0]
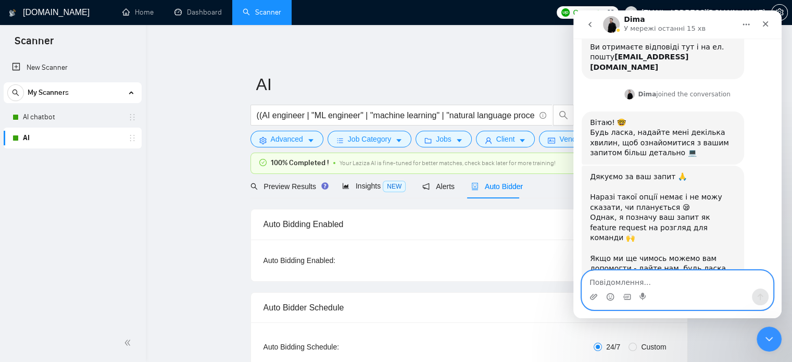
click at [673, 281] on textarea "Повідомлення..." at bounding box center [677, 280] width 191 height 18
type textarea "дякую за відповідь"
click at [758, 297] on icon "Надіслати повідомлення…" at bounding box center [760, 297] width 8 height 8
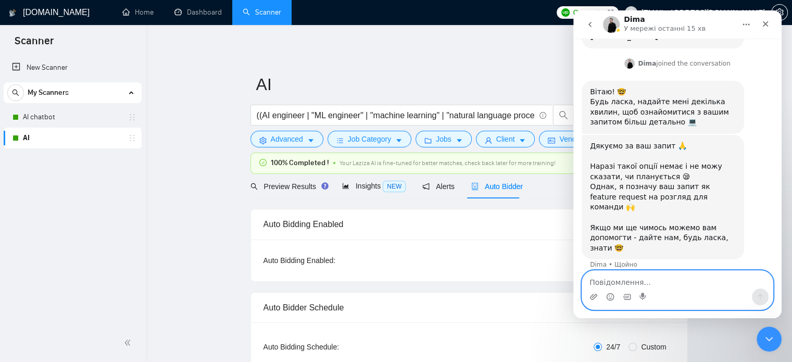
scroll to position [149, 0]
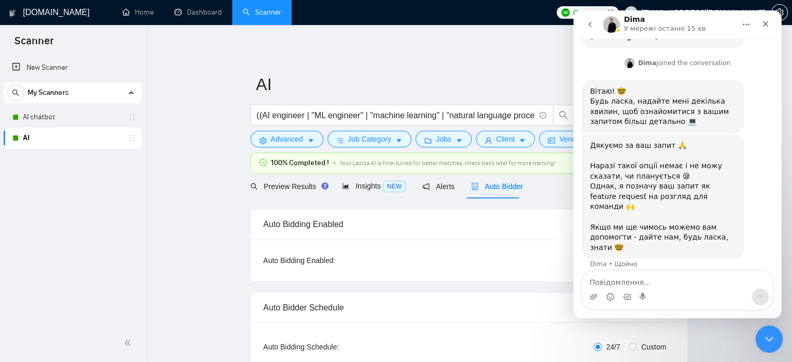
click at [769, 337] on icon "Закрити програму для спілкування Intercom" at bounding box center [767, 337] width 7 height 4
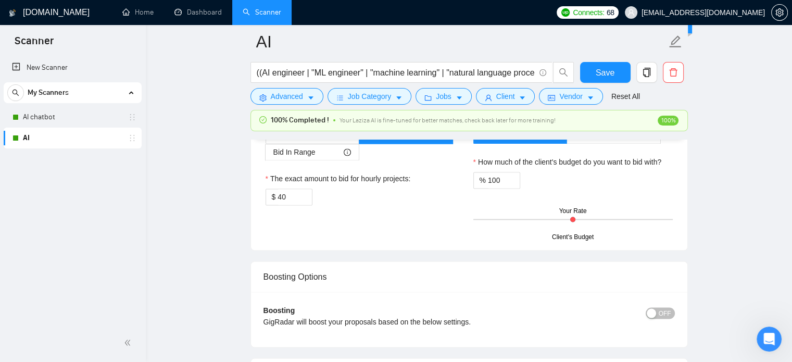
scroll to position [1754, 0]
